Goal: Information Seeking & Learning: Learn about a topic

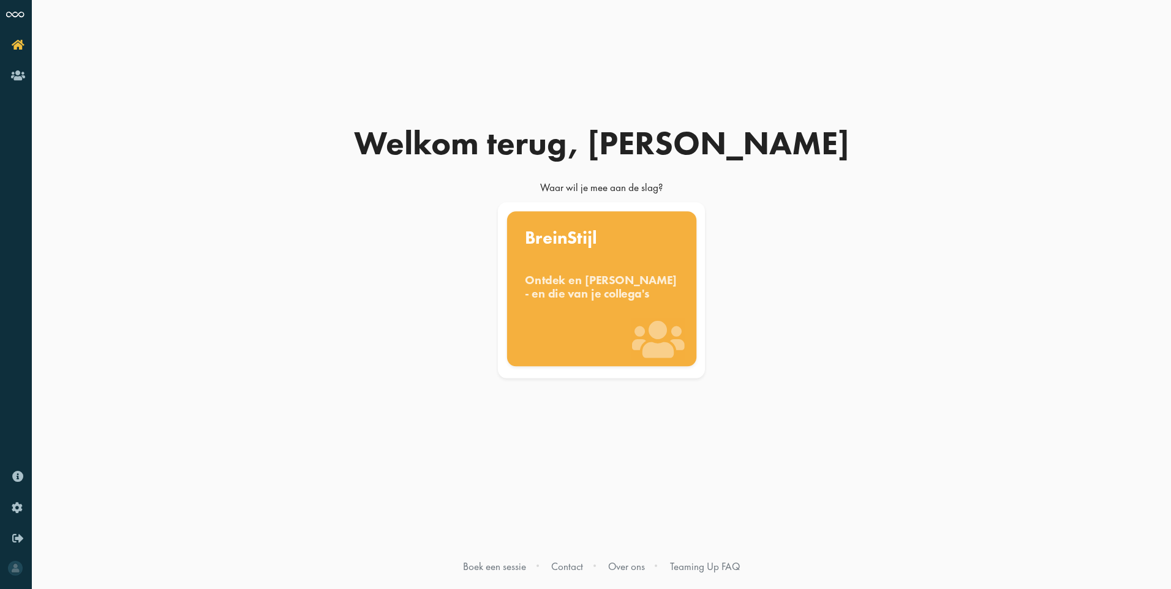
click at [614, 300] on div "Ontdek en benut jouw denkstijl - en die van je collega's" at bounding box center [602, 286] width 154 height 27
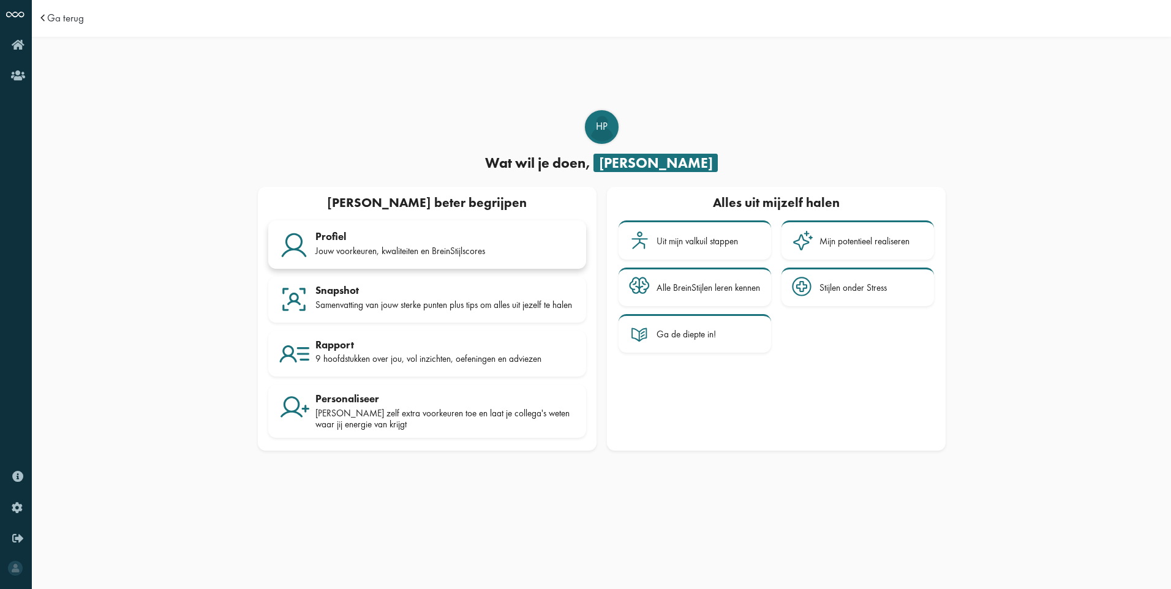
click at [510, 238] on div "Profiel" at bounding box center [445, 236] width 260 height 12
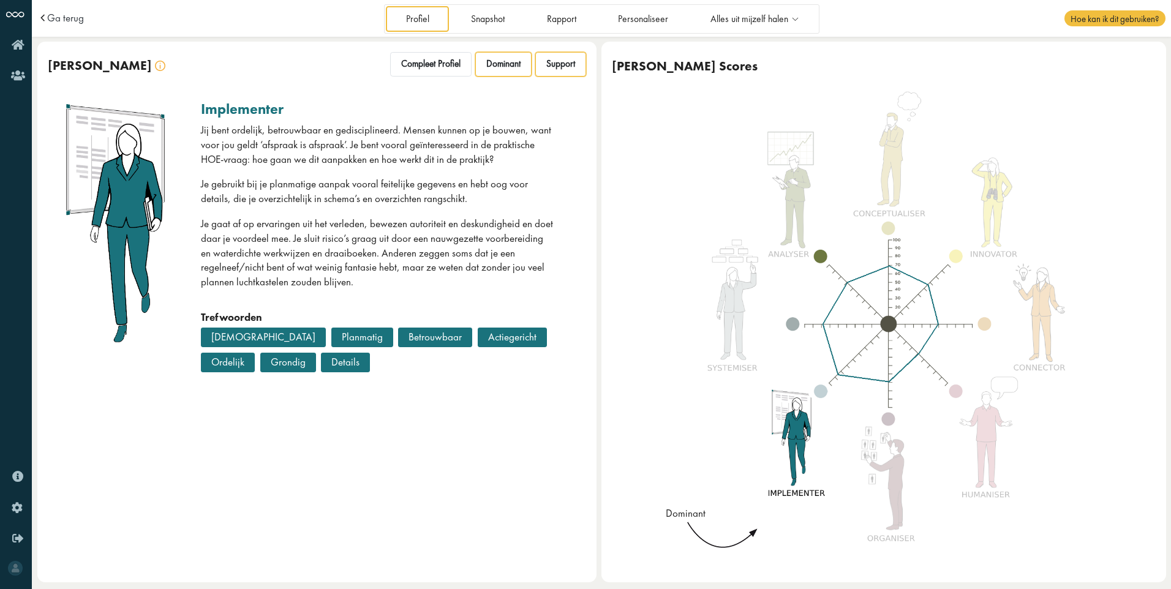
click at [561, 62] on span "Support" at bounding box center [560, 64] width 29 height 12
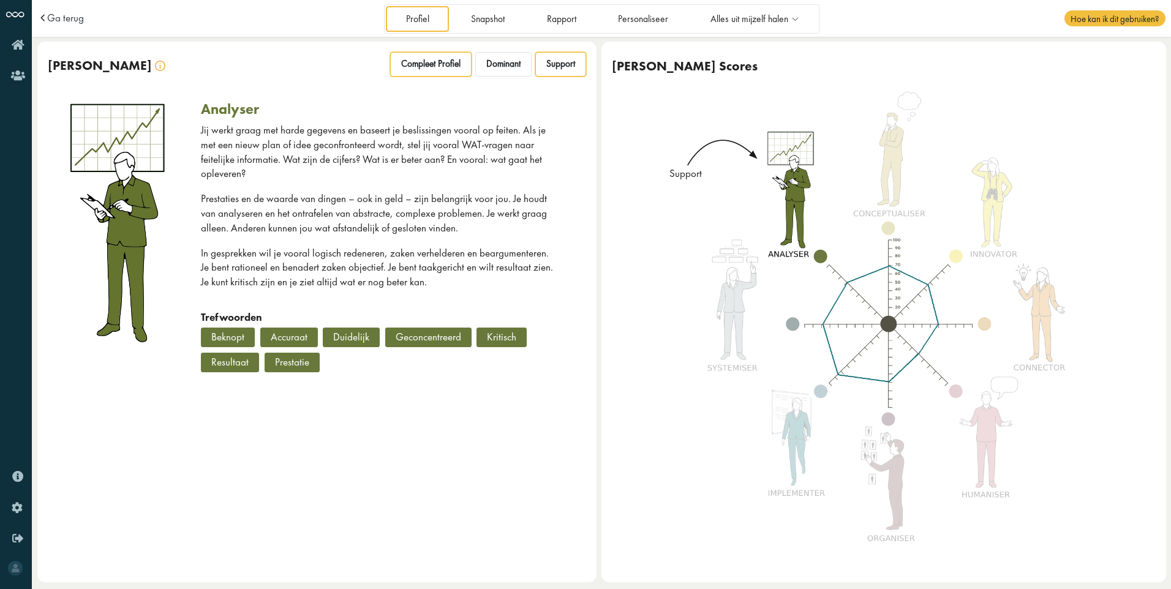
click at [422, 64] on span "Compleet Profiel" at bounding box center [430, 64] width 59 height 12
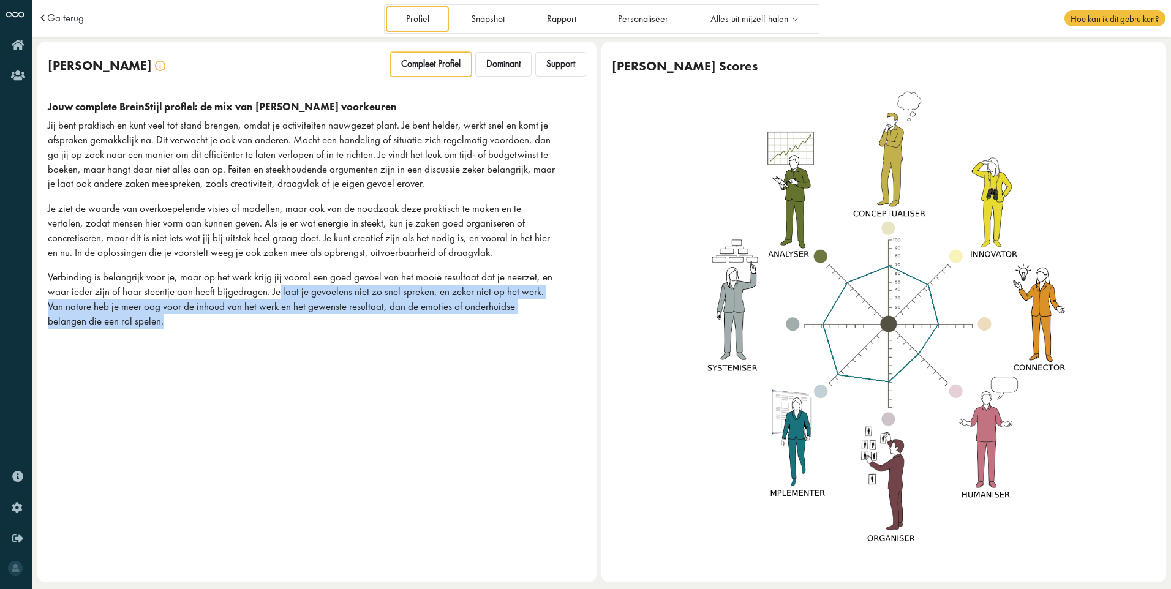
drag, startPoint x: 278, startPoint y: 291, endPoint x: 280, endPoint y: 320, distance: 29.5
click at [280, 320] on p "Verbinding is belangrijk voor je, maar op het werk krijg jij vooral een goed ge…" at bounding box center [301, 299] width 507 height 58
click at [497, 64] on span "Dominant" at bounding box center [503, 64] width 34 height 12
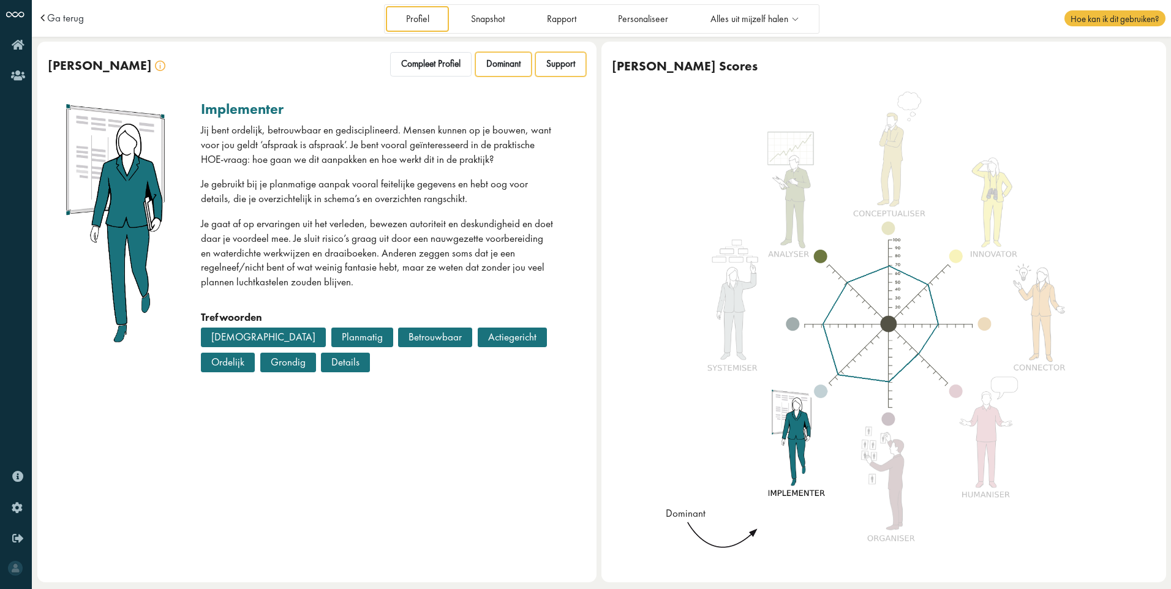
click at [561, 63] on span "Support" at bounding box center [560, 64] width 29 height 12
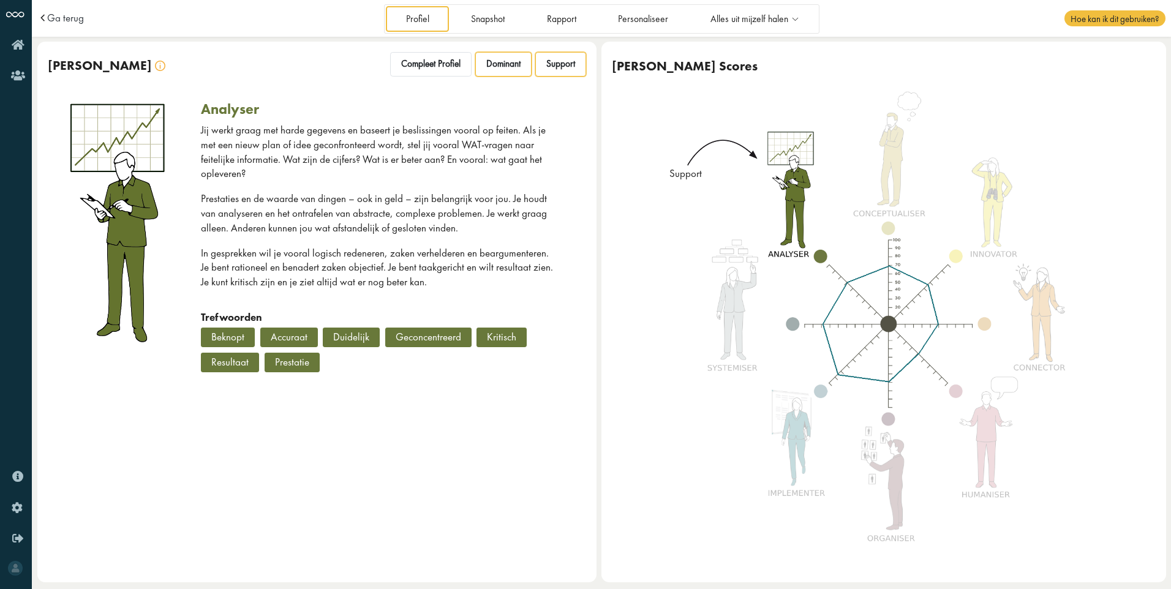
click at [505, 70] on span "Dominant" at bounding box center [503, 64] width 34 height 12
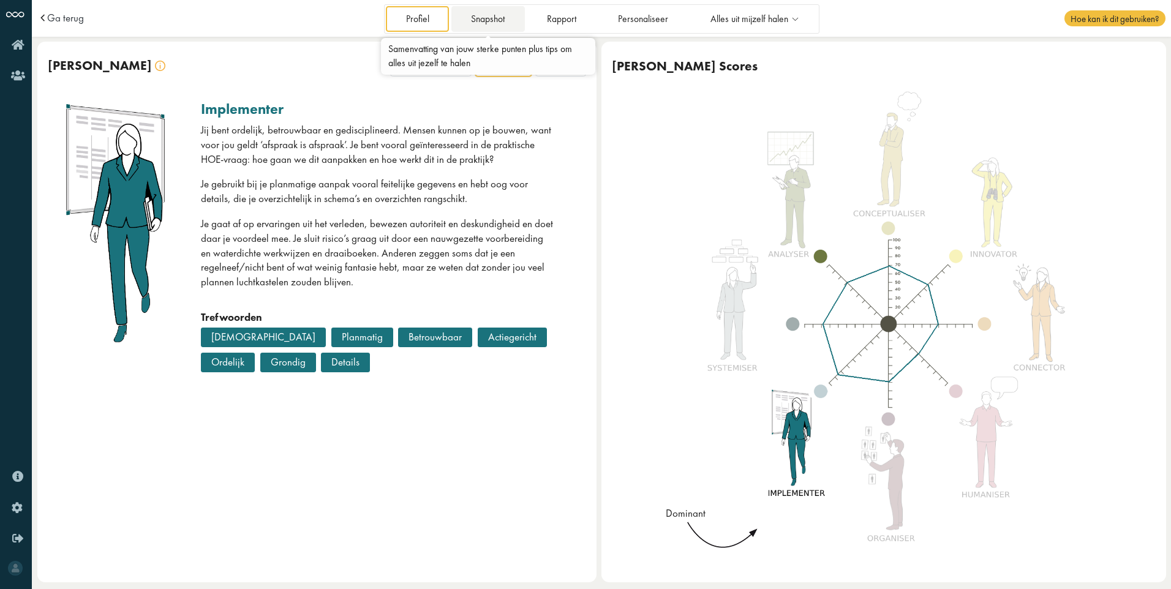
click at [495, 23] on link "Snapshot" at bounding box center [487, 18] width 73 height 25
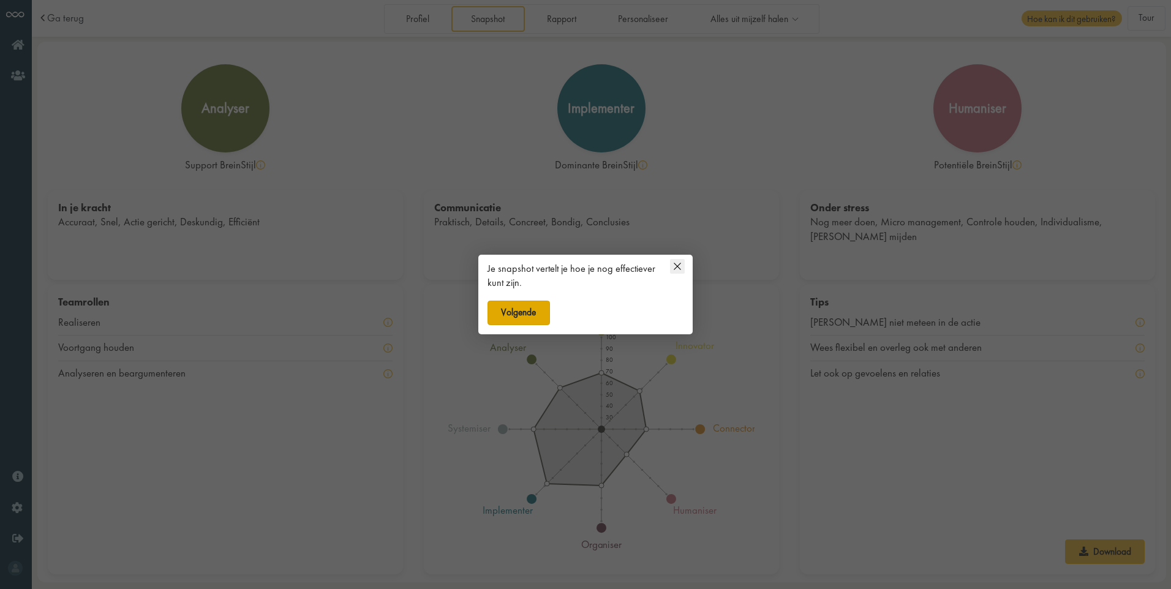
click at [525, 316] on button "Volgende" at bounding box center [518, 313] width 62 height 24
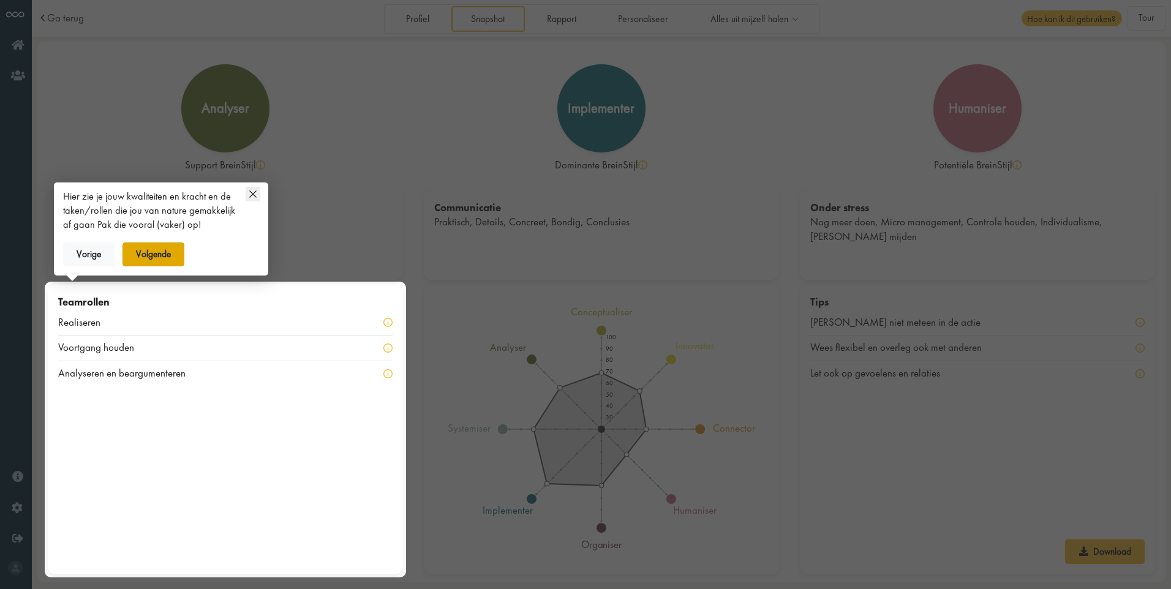
click at [154, 249] on button "Volgende" at bounding box center [153, 254] width 62 height 24
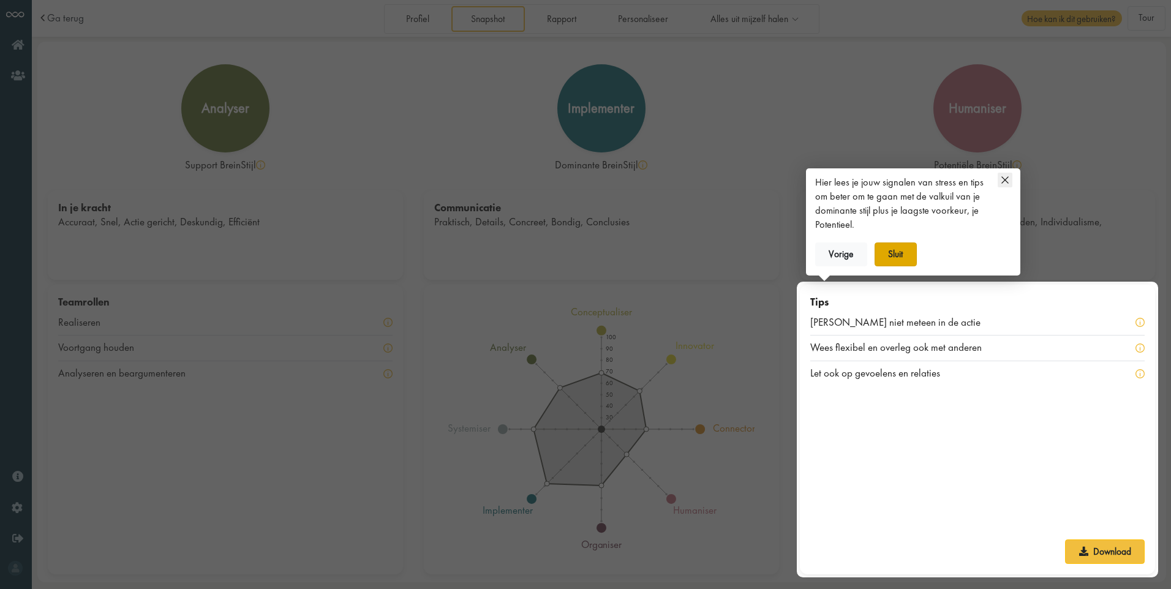
click at [895, 253] on button "Sluit" at bounding box center [895, 254] width 42 height 24
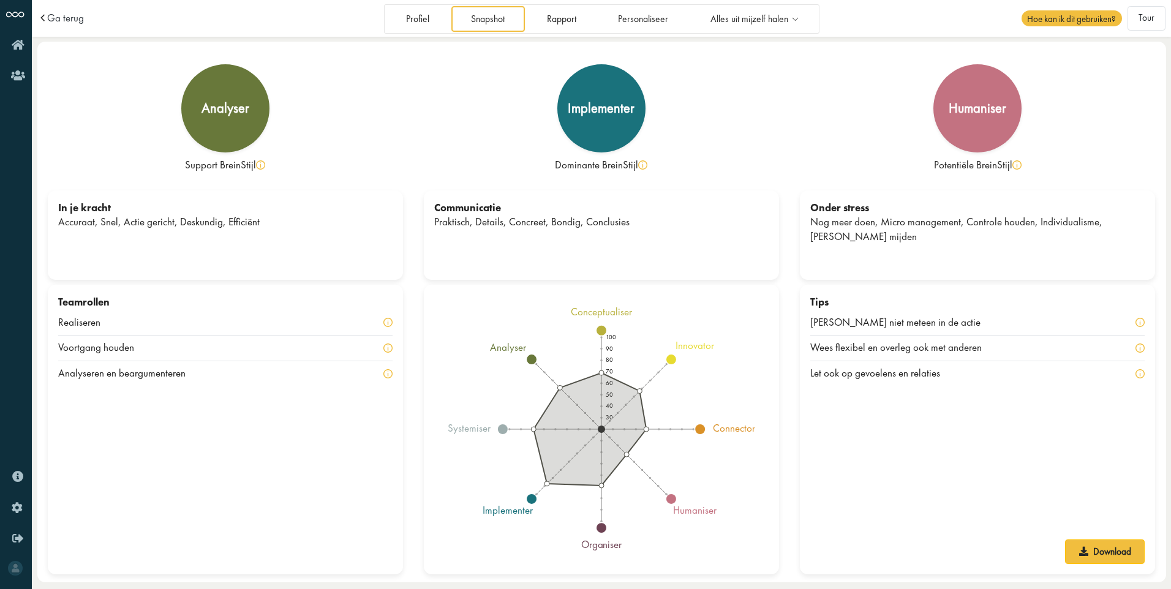
click at [852, 374] on div "Let ook op gevoelens en relaties" at bounding box center [883, 373] width 146 height 15
click at [684, 512] on tspan "humaniser" at bounding box center [696, 510] width 44 height 13
click at [54, 15] on span "Ga terug" at bounding box center [65, 18] width 37 height 10
